Goal: Task Accomplishment & Management: Manage account settings

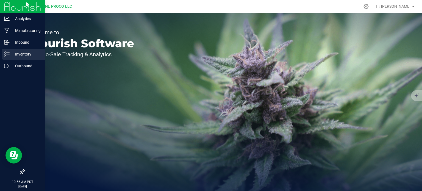
click at [27, 59] on div "Inventory" at bounding box center [23, 54] width 43 height 11
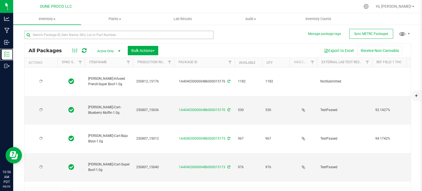
type input "[DATE]"
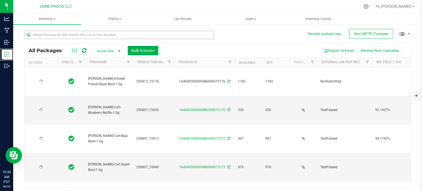
type input "[DATE]"
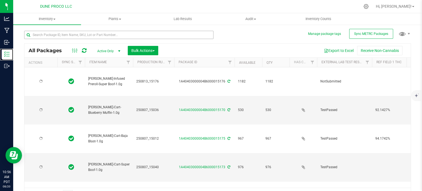
type input "[DATE]"
click at [87, 35] on input "text" at bounding box center [118, 35] width 189 height 8
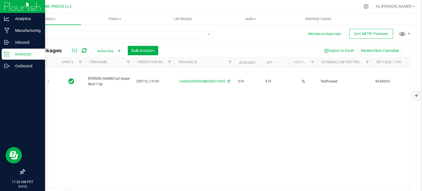
click at [0, 151] on div at bounding box center [22, 119] width 45 height 94
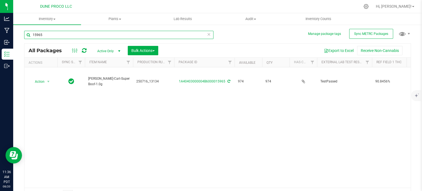
click at [172, 33] on input "15965" at bounding box center [118, 35] width 189 height 8
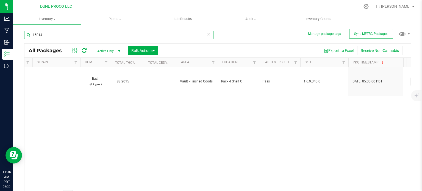
scroll to position [0, 622]
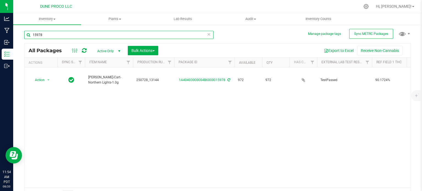
click at [148, 37] on input "15978" at bounding box center [118, 35] width 189 height 8
type input "32045"
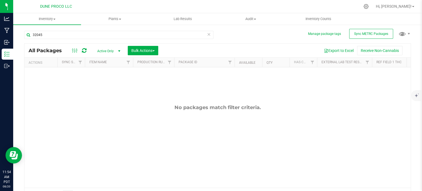
click at [113, 50] on span "Active Only" at bounding box center [108, 51] width 30 height 8
click at [104, 82] on li "All" at bounding box center [108, 85] width 30 height 8
click at [409, 5] on span "Hi, [PERSON_NAME]!" at bounding box center [394, 6] width 36 height 4
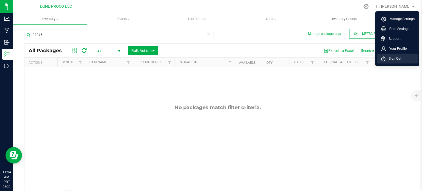
click at [394, 54] on li "Sign Out" at bounding box center [397, 59] width 41 height 10
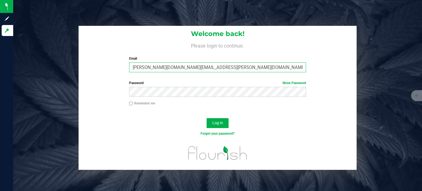
click at [169, 68] on input "[PERSON_NAME][DOMAIN_NAME][EMAIL_ADDRESS][PERSON_NAME][DOMAIN_NAME]" at bounding box center [217, 67] width 177 height 10
type input "[PERSON_NAME][EMAIL_ADDRESS][PERSON_NAME][DOMAIN_NAME]"
click at [207, 118] on button "Log In" at bounding box center [218, 123] width 22 height 10
